Goal: Transaction & Acquisition: Purchase product/service

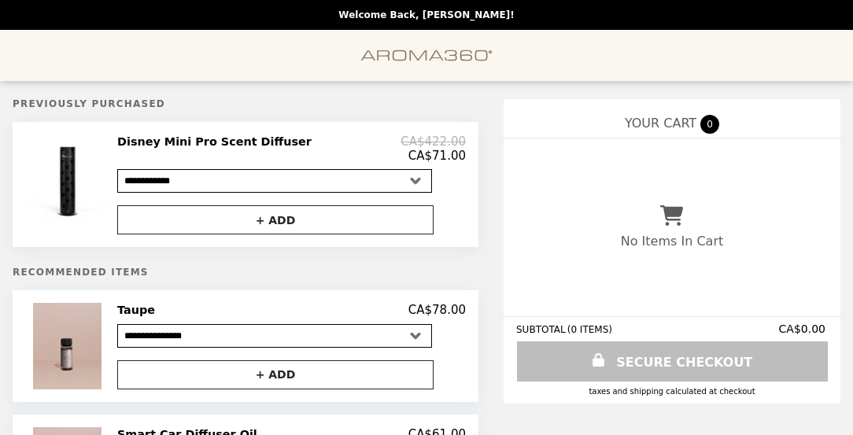
select select "**********"
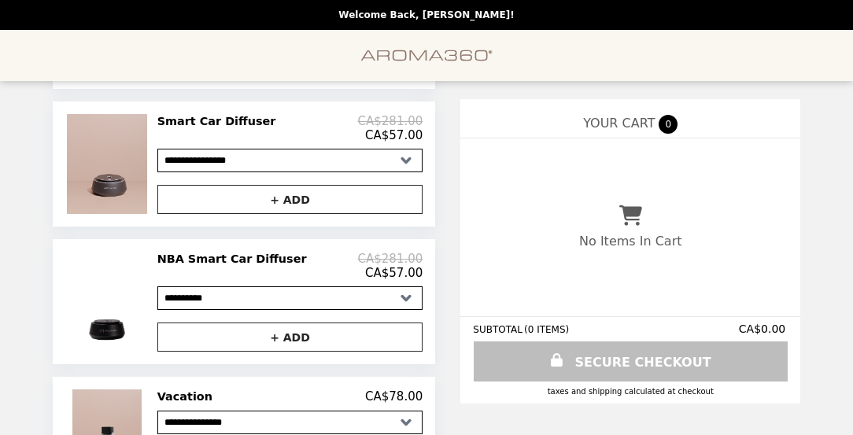
scroll to position [776, 0]
